Goal: Task Accomplishment & Management: Use online tool/utility

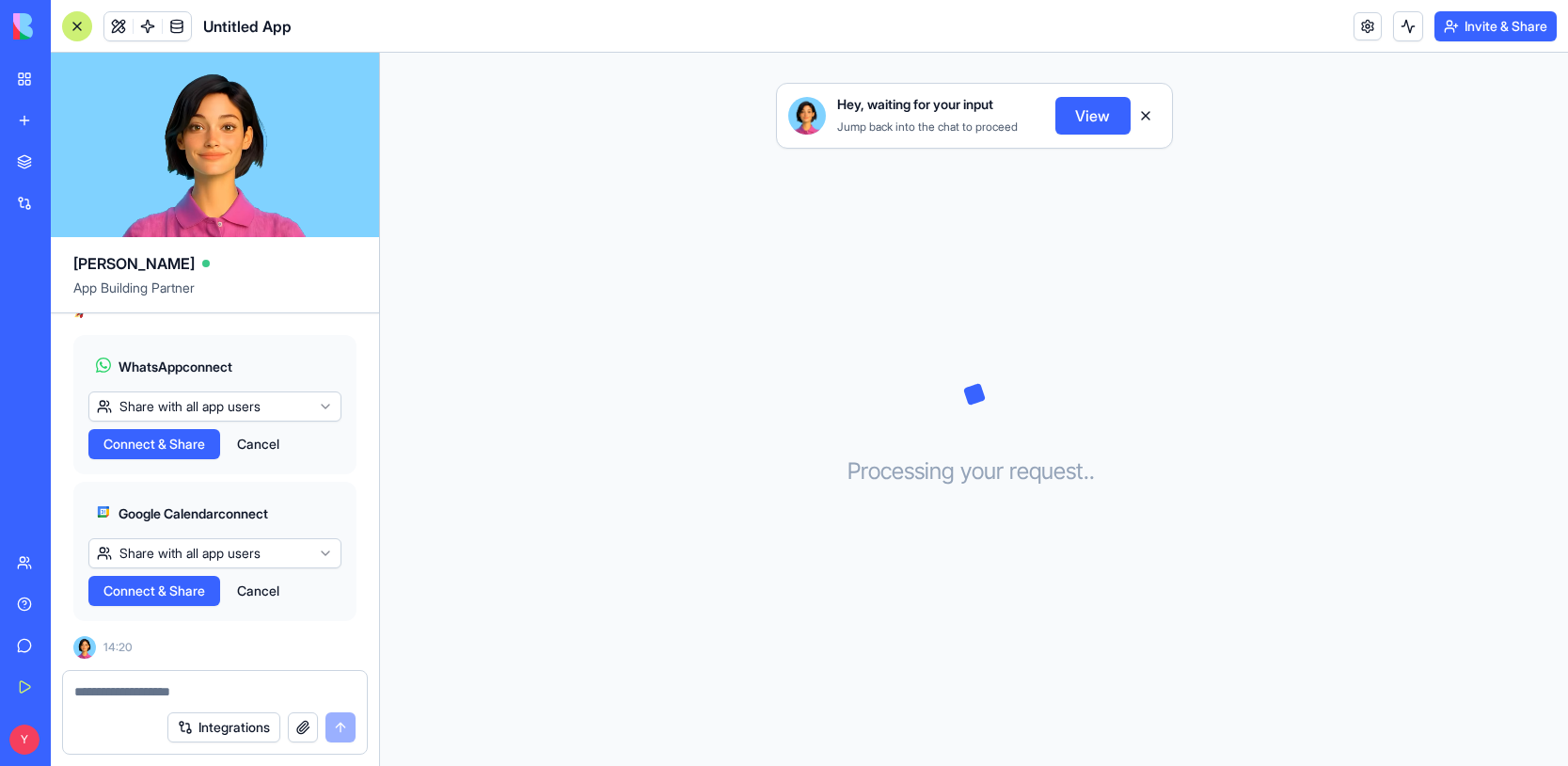
scroll to position [4404, 0]
click at [293, 409] on html "BETA My Workspace New app Marketplace Integrations Recent Untitled App AI Logo …" at bounding box center [784, 383] width 1568 height 766
click at [287, 375] on html "BETA My Workspace New app Marketplace Integrations Recent Untitled App AI Logo …" at bounding box center [784, 383] width 1568 height 766
click at [280, 409] on html "BETA My Workspace New app Marketplace Integrations Recent Untitled App AI Logo …" at bounding box center [784, 383] width 1568 height 766
click at [235, 562] on html "BETA My Workspace New app Marketplace Integrations Recent Untitled App AI Logo …" at bounding box center [784, 383] width 1568 height 766
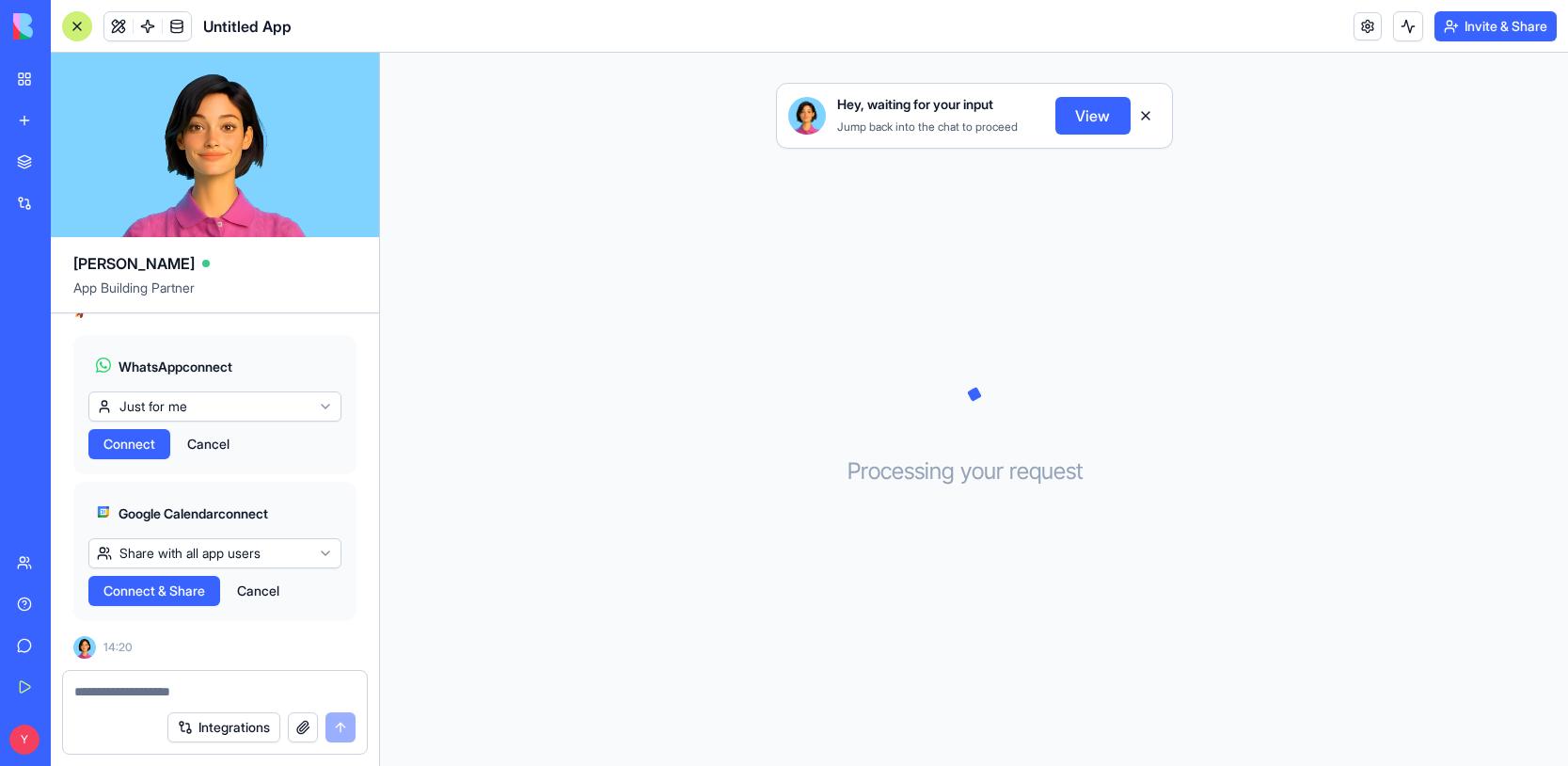
click at [235, 562] on html "BETA My Workspace New app Marketplace Integrations Recent Untitled App AI Logo …" at bounding box center [784, 383] width 1568 height 766
click at [169, 593] on span "Connect & Share" at bounding box center [154, 590] width 101 height 19
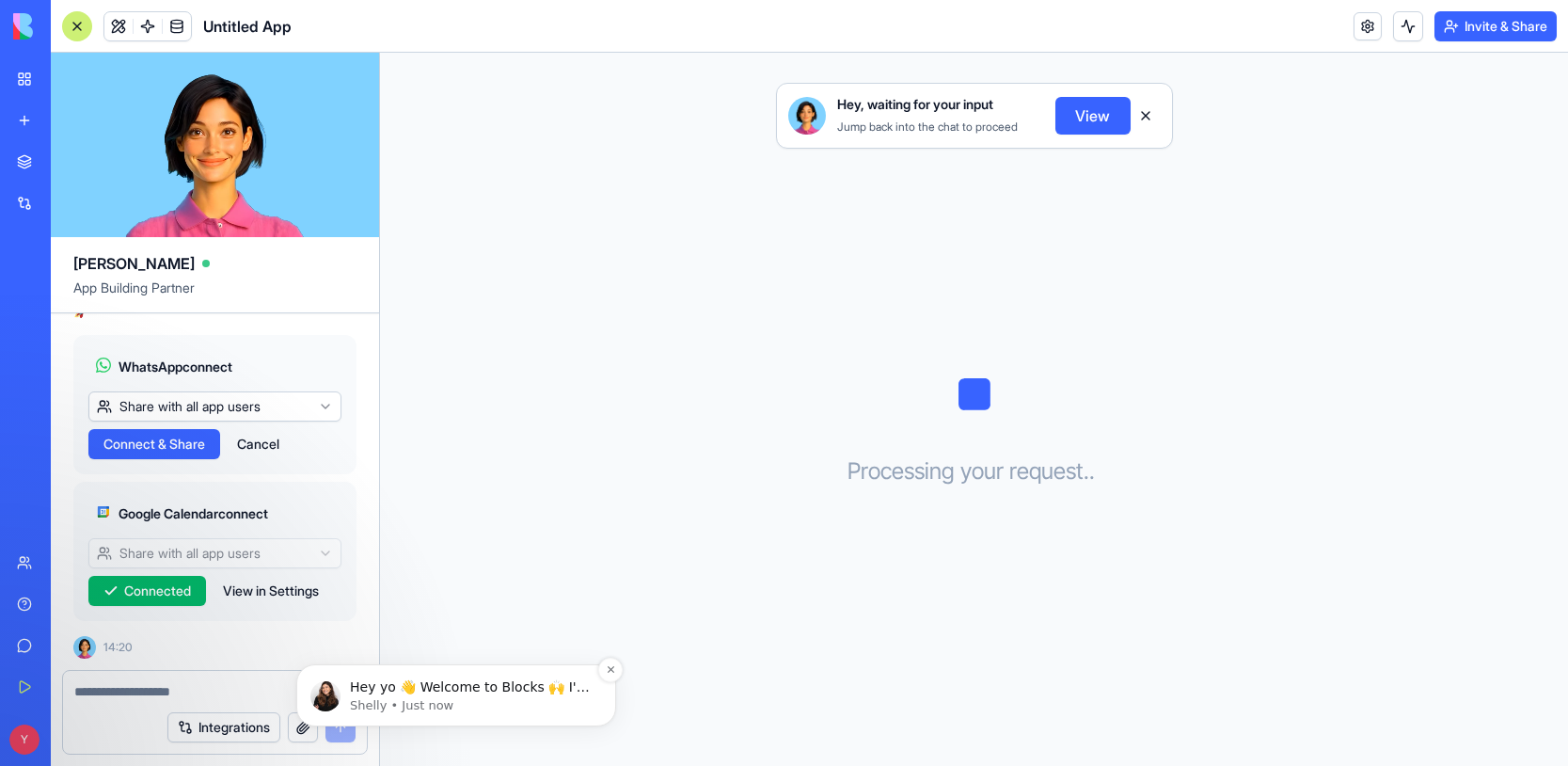
click at [465, 702] on p "Shelly • Just now" at bounding box center [471, 705] width 243 height 17
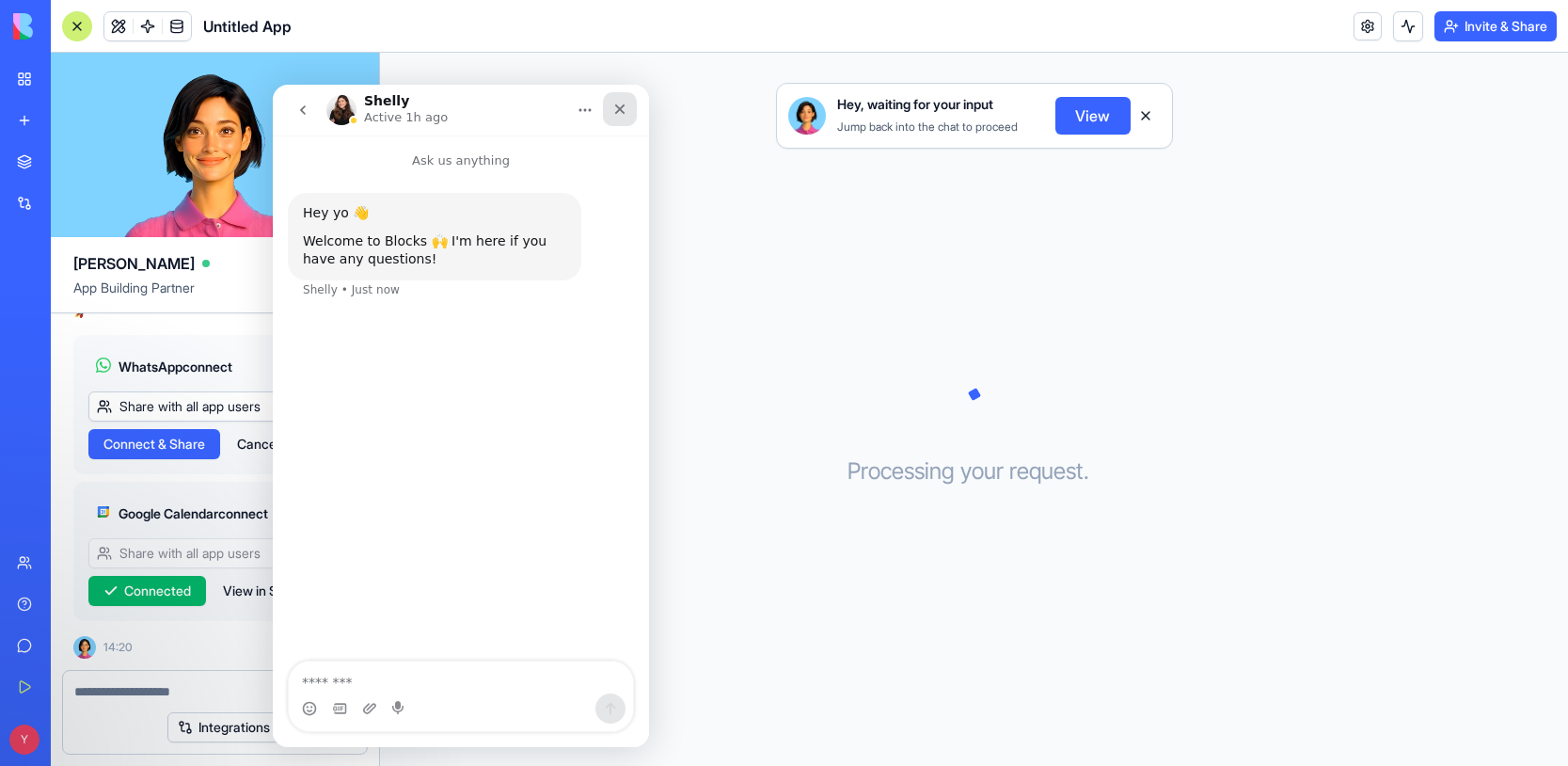
click at [619, 107] on icon "Close" at bounding box center [620, 109] width 10 height 10
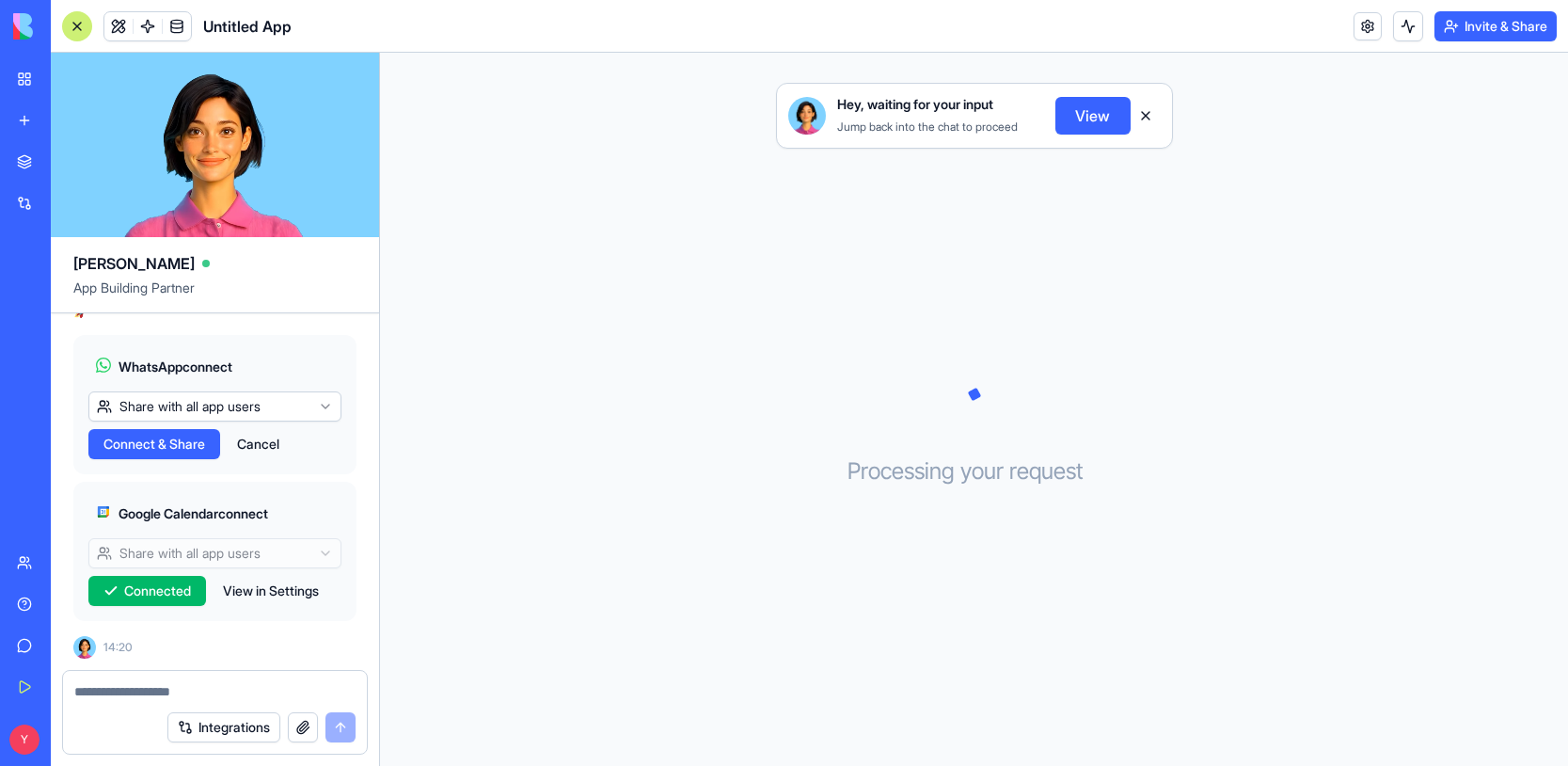
click at [278, 405] on html "BETA My Workspace New app Marketplace Integrations Recent Untitled App AI Logo …" at bounding box center [784, 383] width 1568 height 766
click at [277, 406] on html "BETA My Workspace New app Marketplace Integrations Recent Untitled App AI Logo …" at bounding box center [784, 383] width 1568 height 766
click at [156, 446] on span "Connect & Share" at bounding box center [154, 444] width 101 height 19
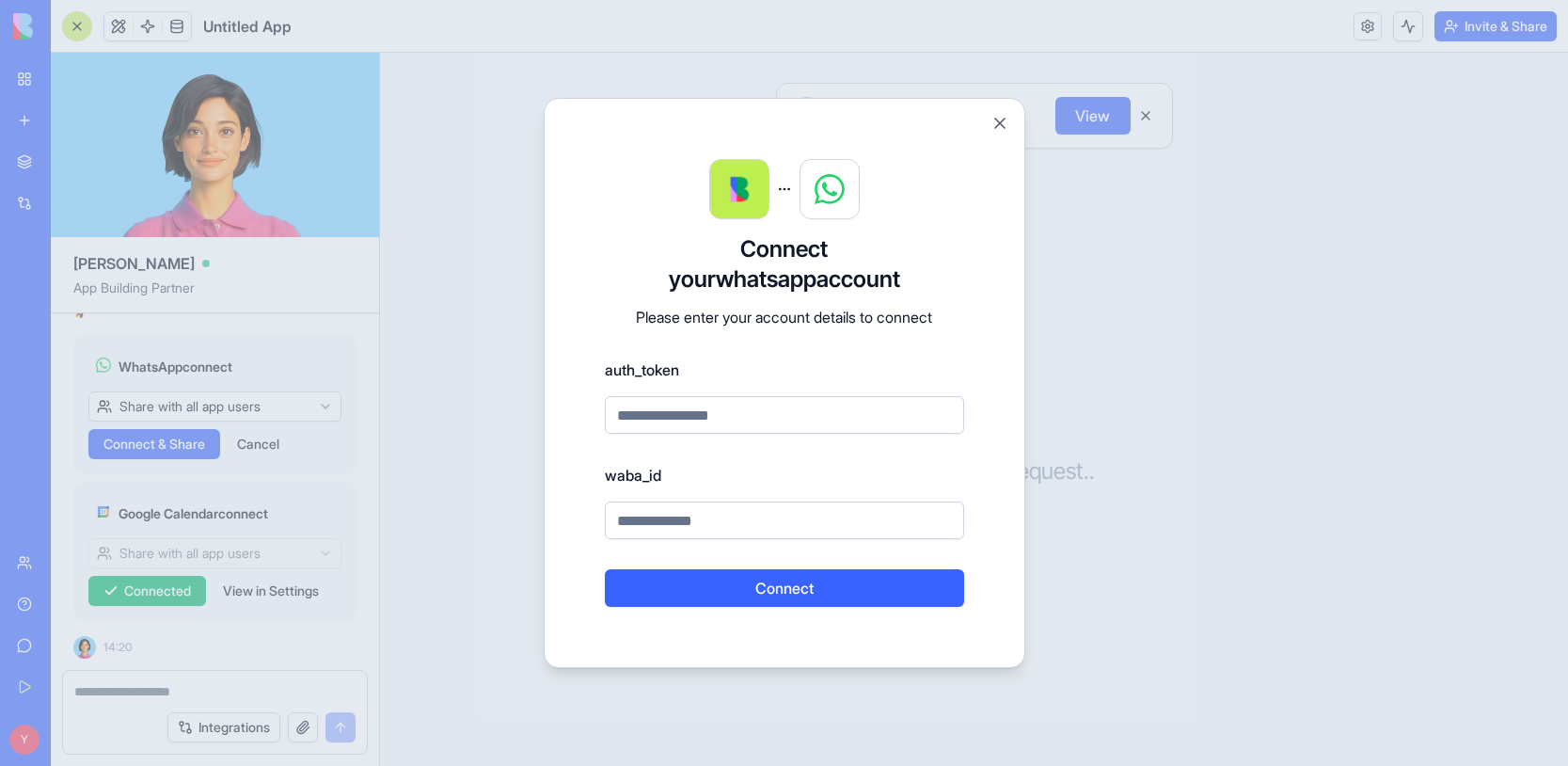
click at [227, 445] on div at bounding box center [784, 383] width 1568 height 766
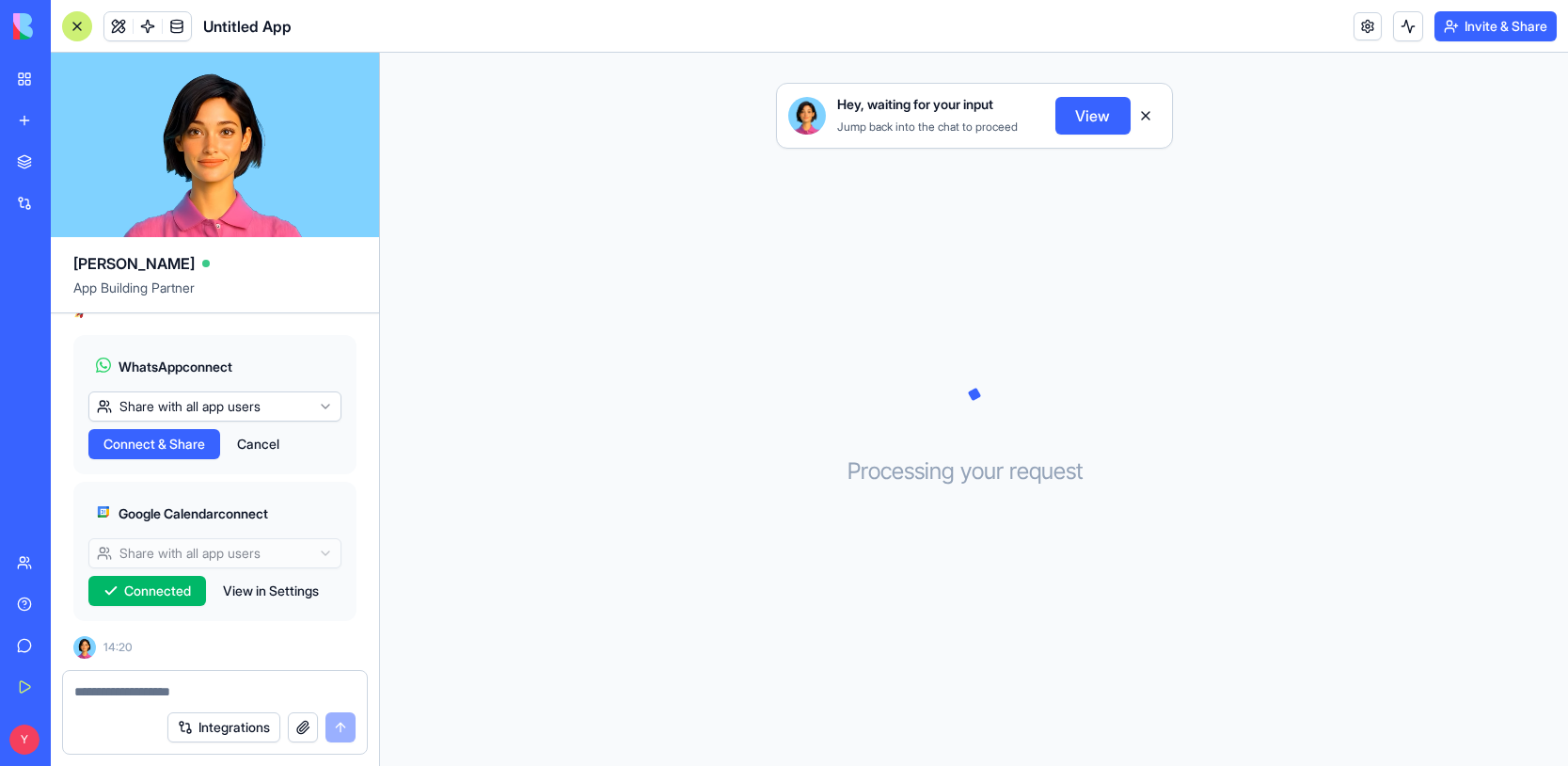
click at [278, 443] on button "Cancel" at bounding box center [258, 444] width 61 height 30
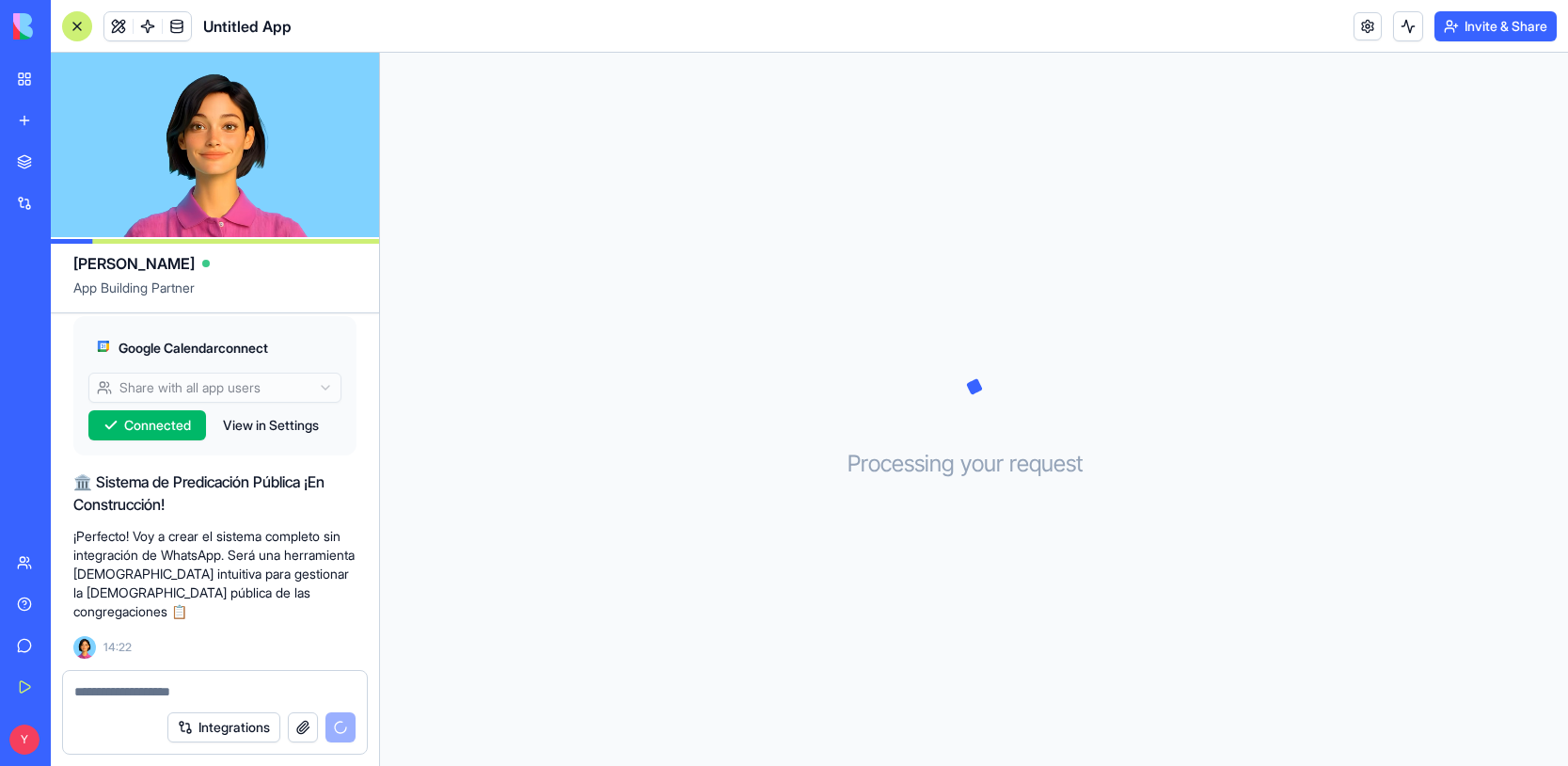
scroll to position [4529, 0]
